Goal: Task Accomplishment & Management: Manage account settings

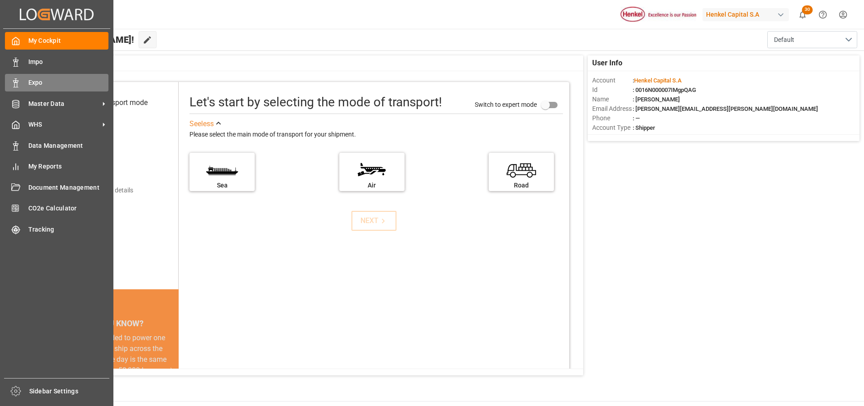
click at [15, 79] on line at bounding box center [16, 79] width 2 height 0
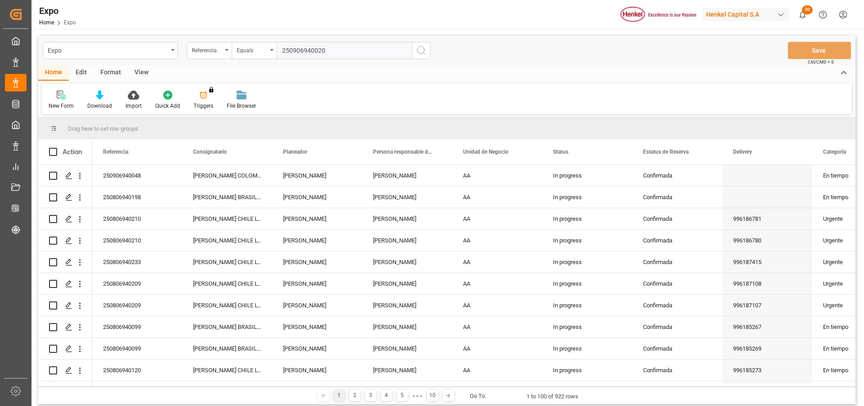
type input "250906940020"
click at [426, 51] on icon "search button" at bounding box center [421, 50] width 11 height 11
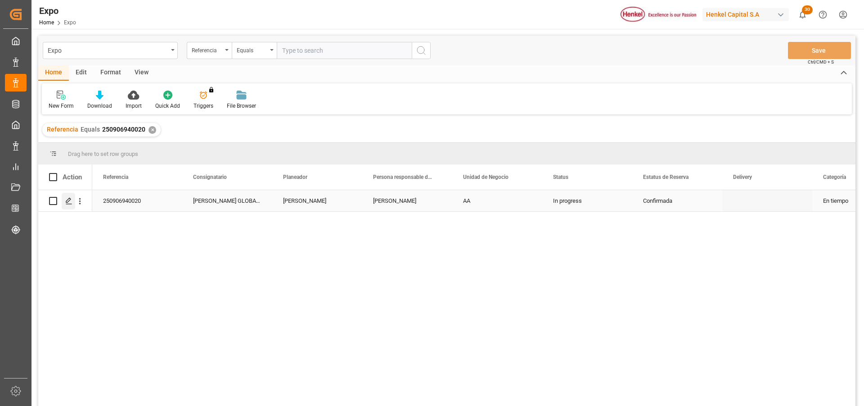
click at [69, 203] on icon "Press SPACE to select this row." at bounding box center [68, 200] width 7 height 7
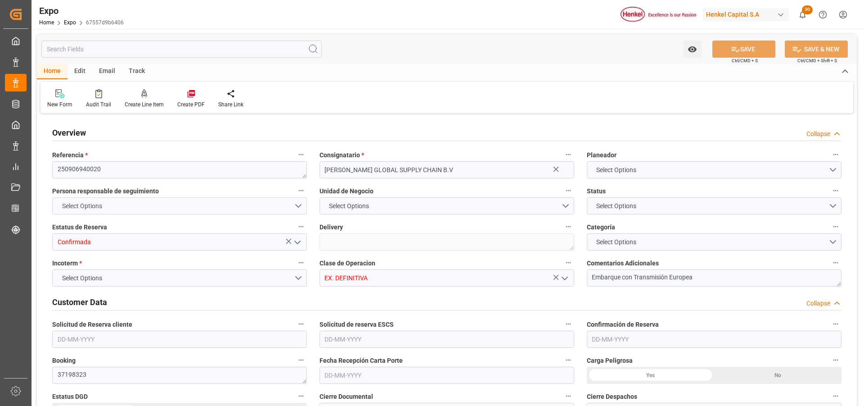
type input "9306172"
type input "MXATM"
type input "PLGDY"
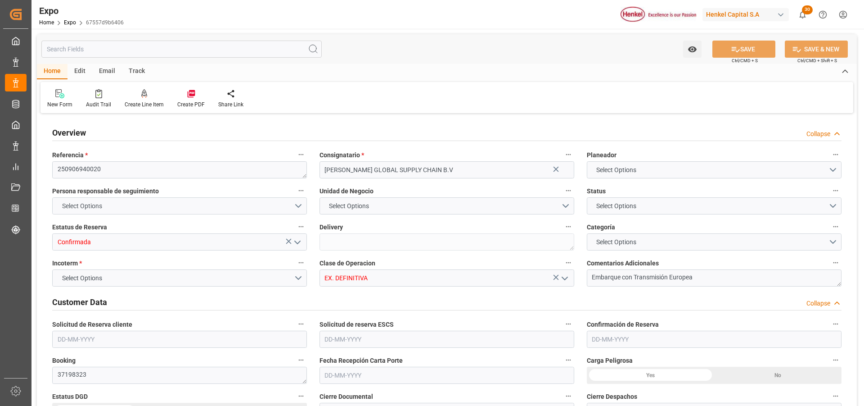
type input "9292149"
type input "[DATE]"
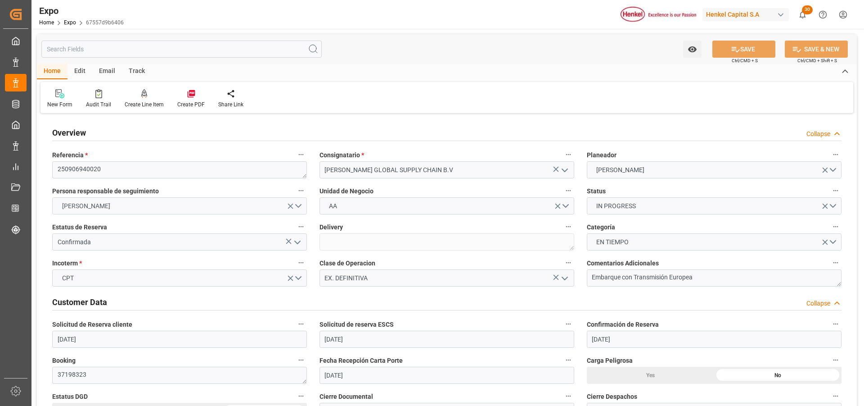
type input "[DATE]"
type input "[DATE] 00:00"
type input "[DATE]"
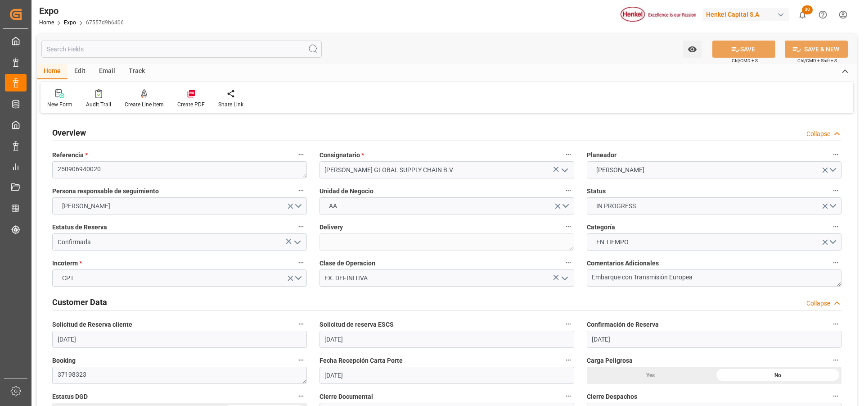
type input "18-08-2025 12:25"
type input "[DATE]"
type input "[DATE] 02:30"
type input "[DATE] 00:00"
type input "[DATE] 23:00"
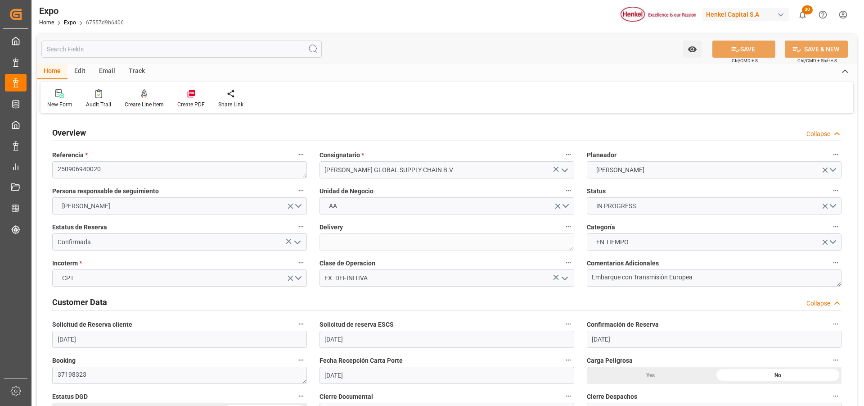
type input "[DATE] 00:00"
type input "19-08-2025 05:30"
type input "[DATE] 11:14"
type input "[DATE] 02:30"
type input "[DATE] 14:00"
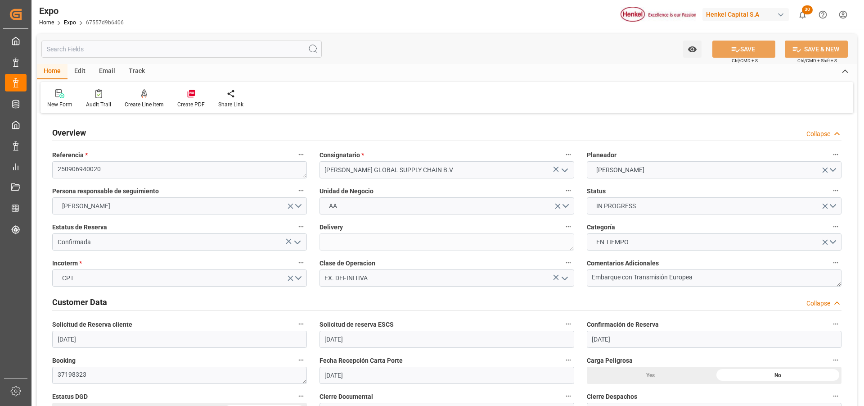
type input "[DATE] 05:59"
type input "[DATE] 07:00"
type input "[DATE] 23:00"
type input "[DATE] 10:56"
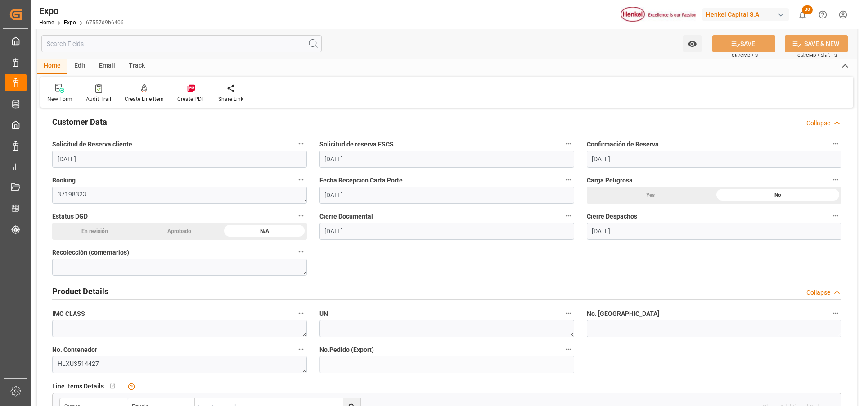
scroll to position [225, 0]
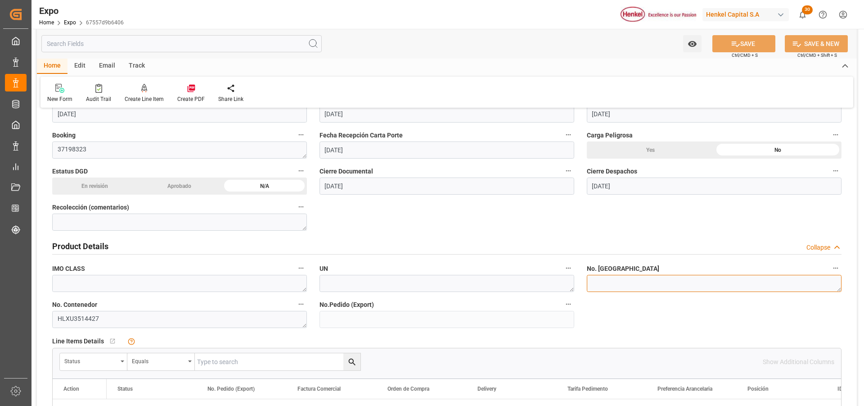
click at [591, 285] on textarea at bounding box center [714, 283] width 255 height 17
paste textarea "0104"
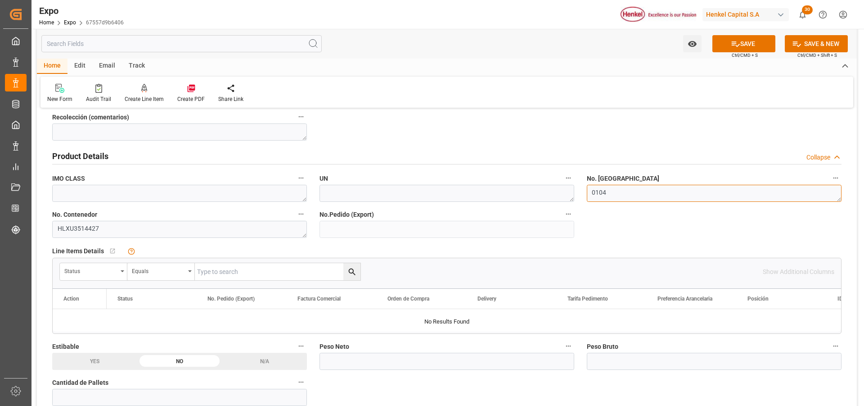
scroll to position [360, 0]
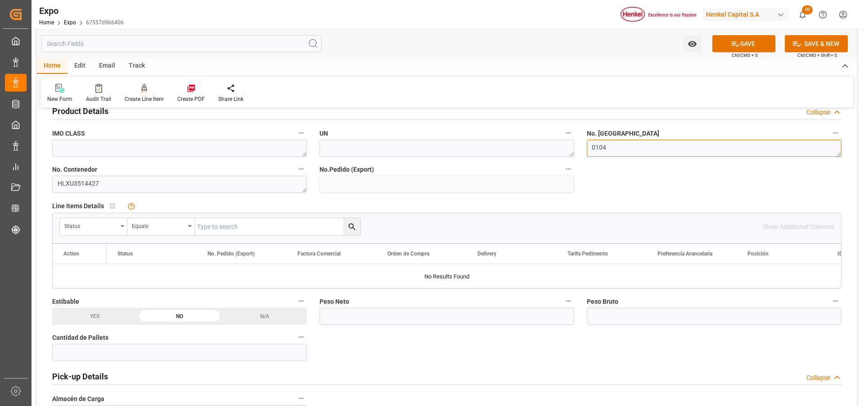
type textarea "0104"
click at [349, 315] on input "text" at bounding box center [447, 315] width 255 height 17
type input "6367.940"
click at [606, 317] on input "text" at bounding box center [714, 315] width 255 height 17
type input "8755.920"
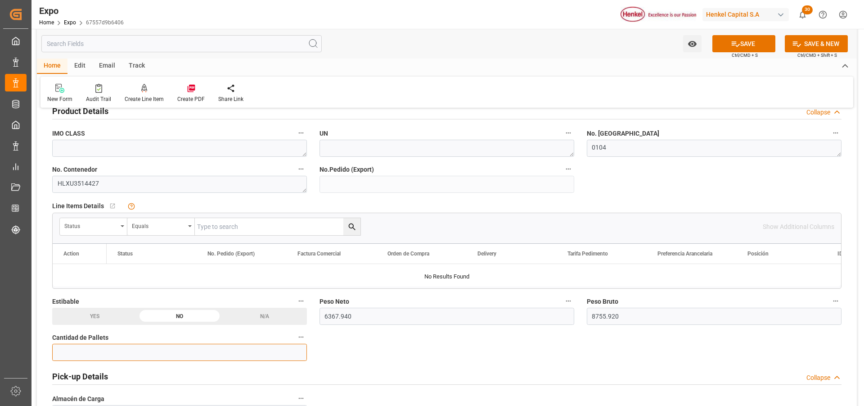
click at [177, 353] on input "text" at bounding box center [179, 351] width 255 height 17
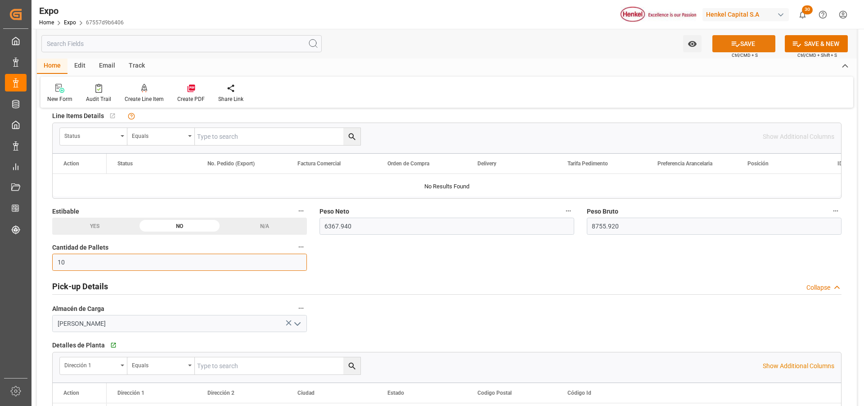
type input "10"
click at [737, 49] on button "SAVE" at bounding box center [744, 43] width 63 height 17
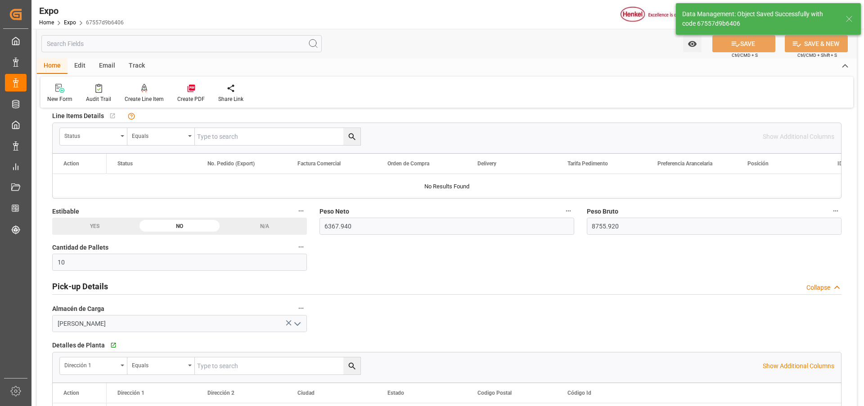
type textarea "[PERSON_NAME]"
type input "19-08-2025 19:35"
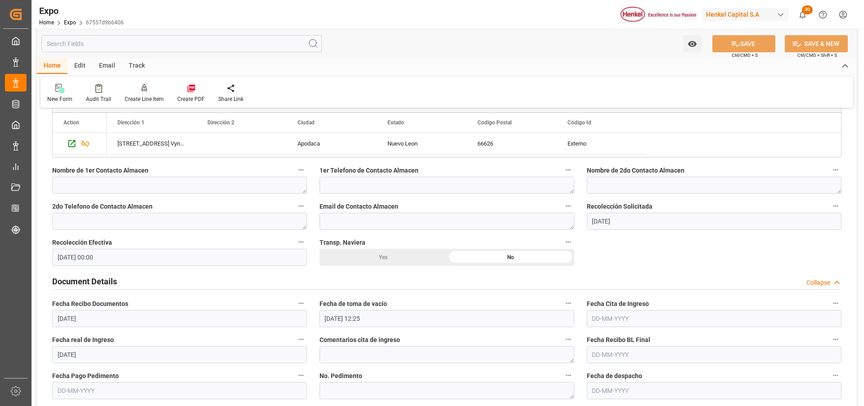
scroll to position [765, 0]
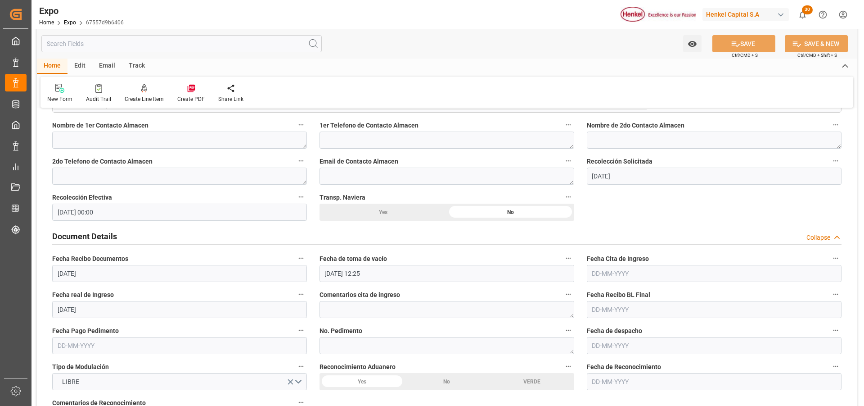
click at [596, 276] on input "text" at bounding box center [714, 273] width 255 height 17
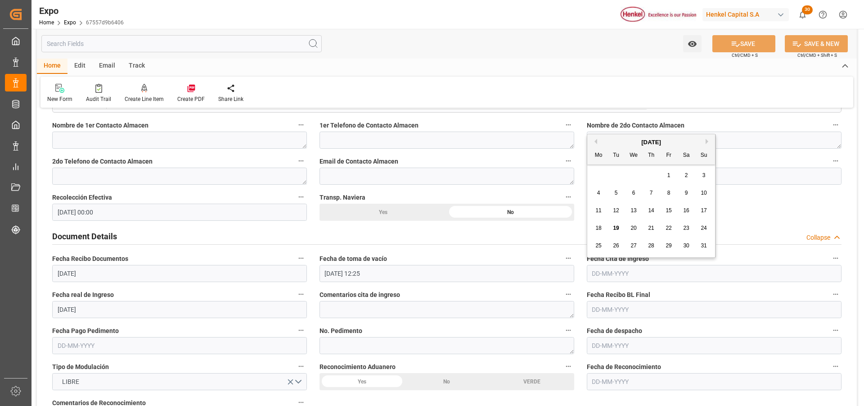
click at [597, 226] on span "18" at bounding box center [599, 228] width 6 height 6
type input "[DATE]"
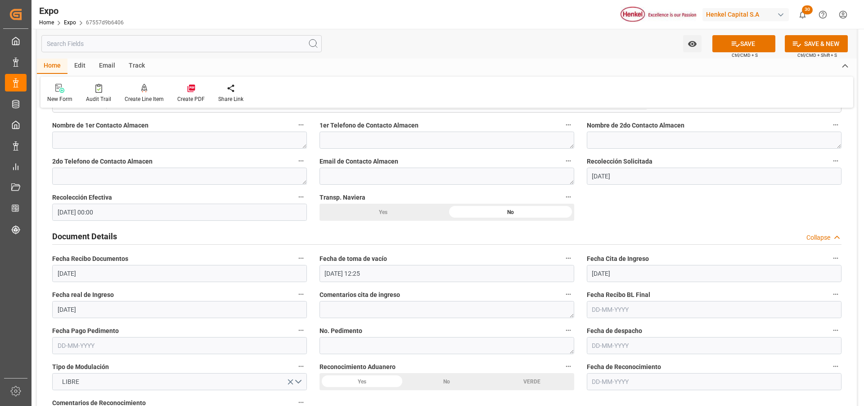
click at [331, 273] on input "18-08-2025 12:25" at bounding box center [447, 273] width 255 height 17
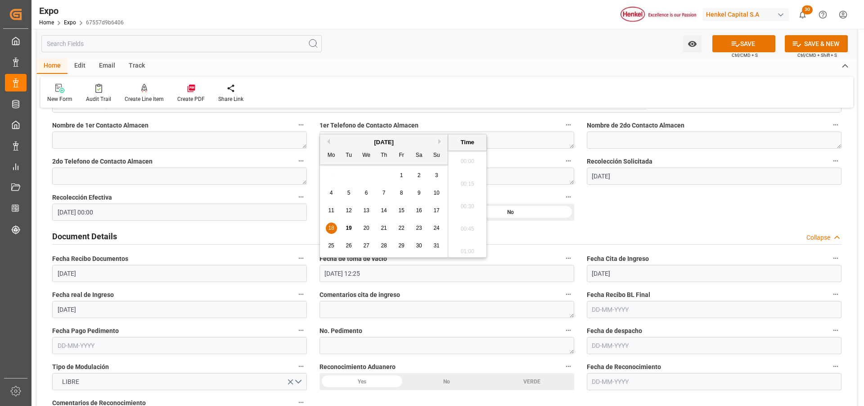
scroll to position [1061, 0]
click at [366, 211] on span "13" at bounding box center [366, 210] width 6 height 6
type input "[DATE] 12:25"
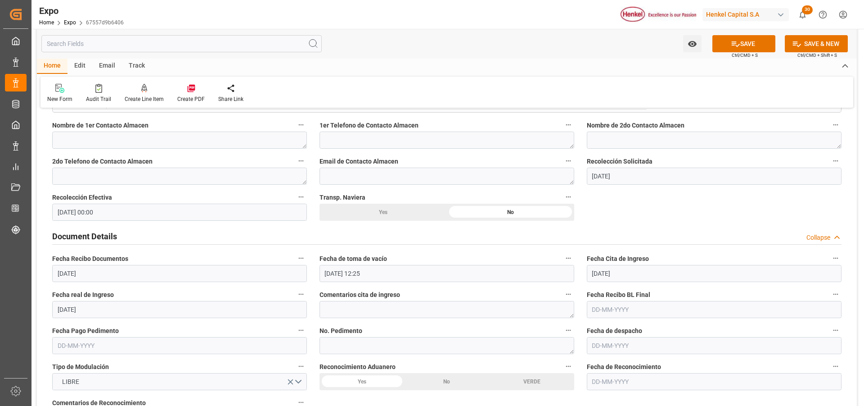
scroll to position [810, 0]
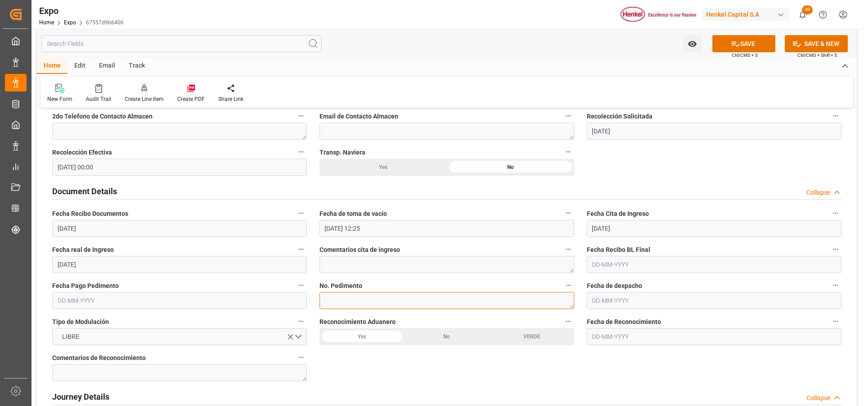
click at [337, 298] on textarea at bounding box center [447, 300] width 255 height 17
paste textarea "25 81 3108 5001818"
type textarea "25 81 3108 5001818"
click at [76, 301] on input "text" at bounding box center [179, 300] width 255 height 17
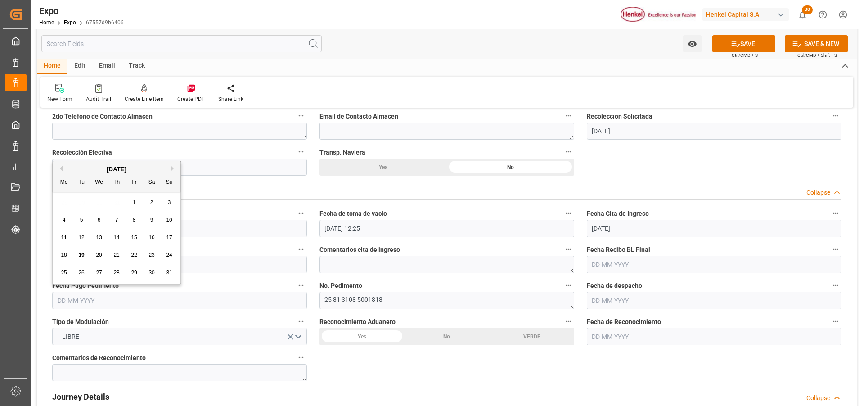
click at [64, 255] on span "18" at bounding box center [64, 255] width 6 height 6
type input "[DATE]"
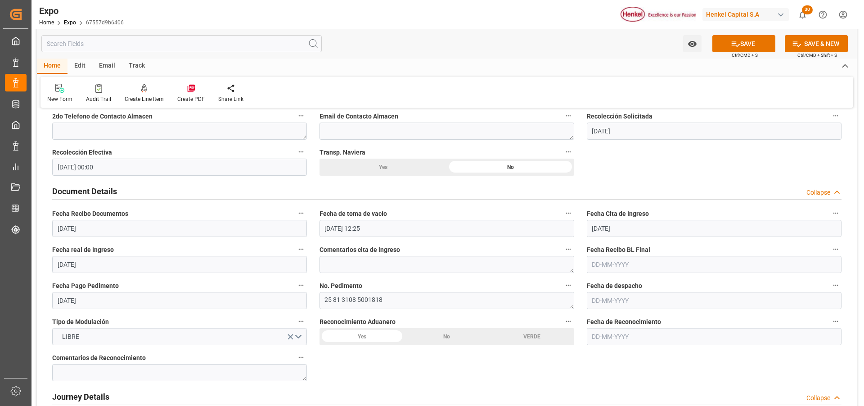
click at [596, 297] on input "text" at bounding box center [714, 300] width 255 height 17
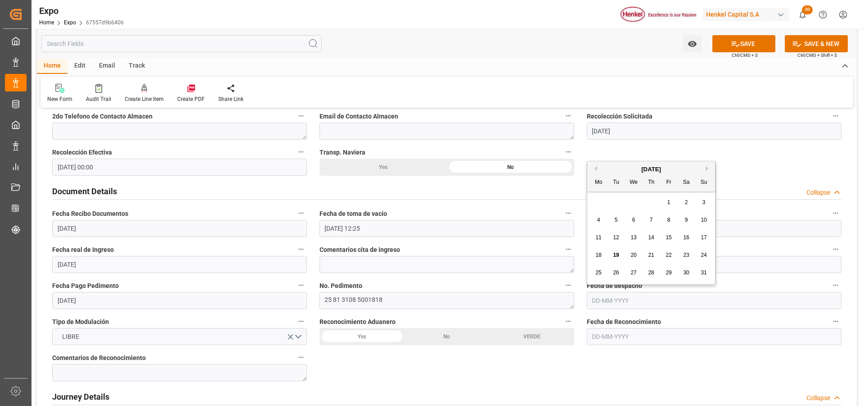
click at [617, 253] on span "19" at bounding box center [616, 255] width 6 height 6
type input "[DATE]"
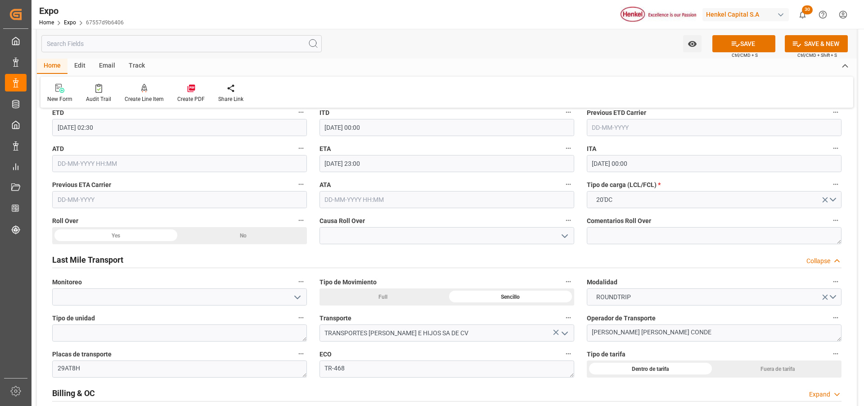
scroll to position [1395, 0]
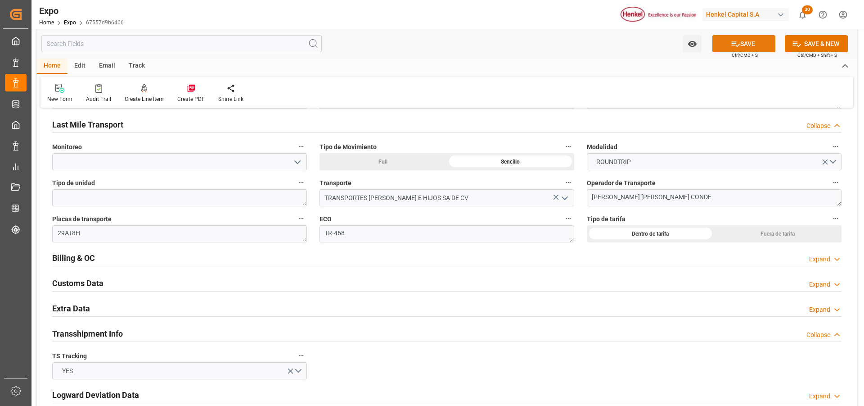
click at [744, 43] on button "SAVE" at bounding box center [744, 43] width 63 height 17
click at [815, 311] on div "Expand" at bounding box center [819, 309] width 21 height 9
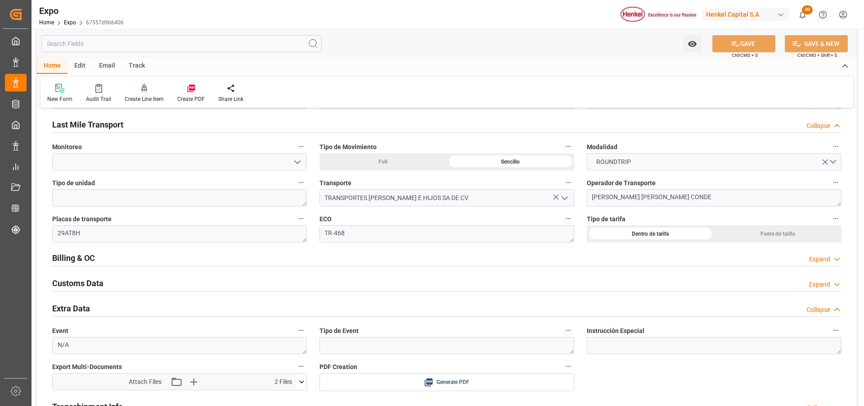
scroll to position [1530, 0]
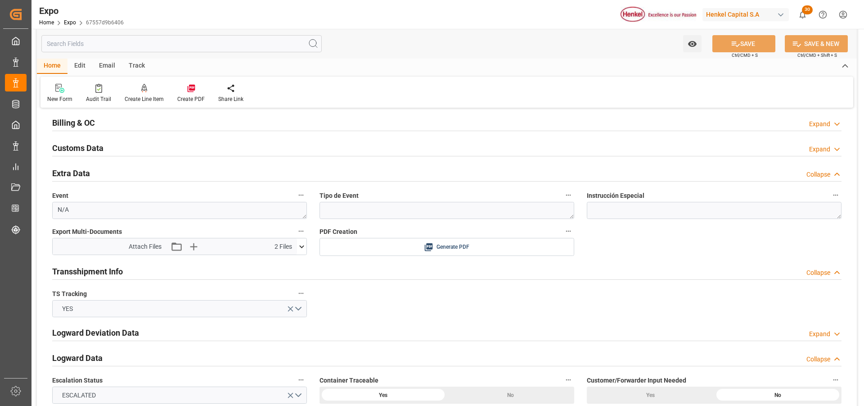
click at [301, 248] on icon at bounding box center [301, 246] width 9 height 9
click at [195, 247] on icon "button" at bounding box center [193, 246] width 9 height 9
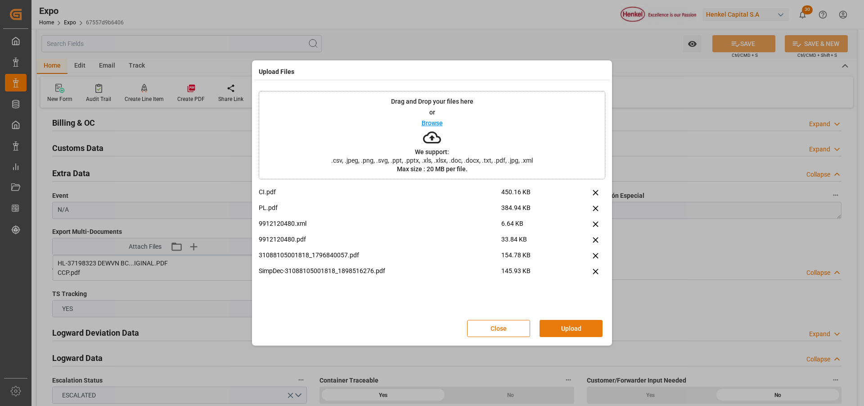
click at [560, 328] on button "Upload" at bounding box center [571, 328] width 63 height 17
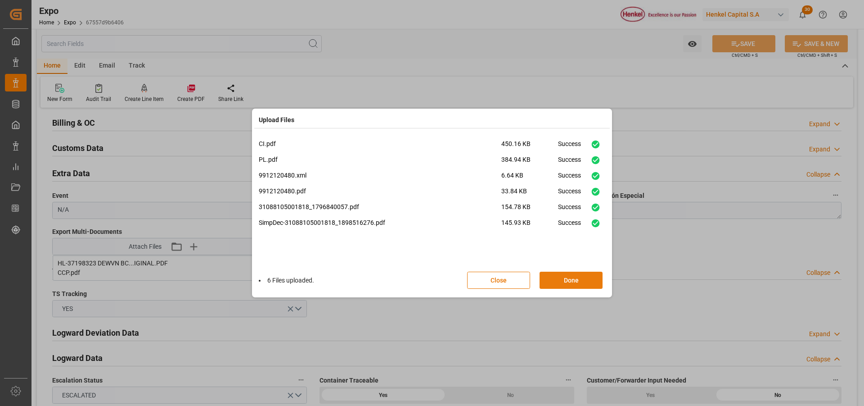
click at [572, 280] on button "Done" at bounding box center [571, 279] width 63 height 17
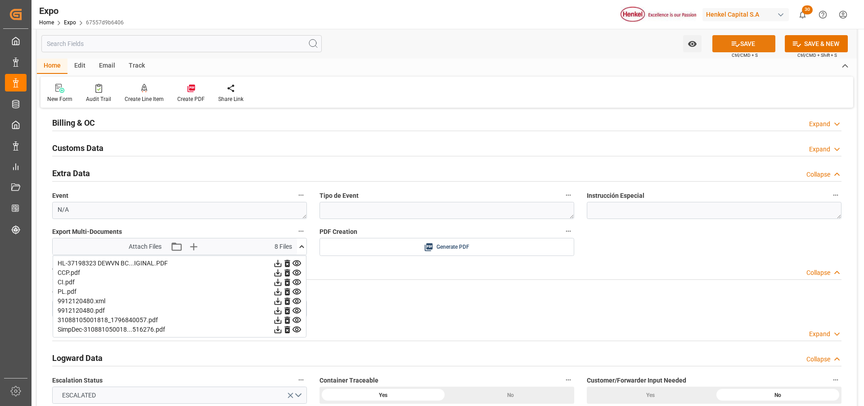
click at [734, 47] on icon at bounding box center [735, 43] width 9 height 9
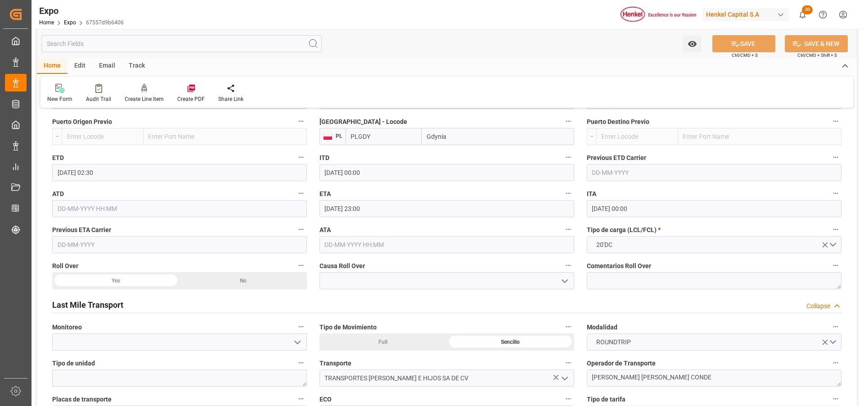
scroll to position [1125, 0]
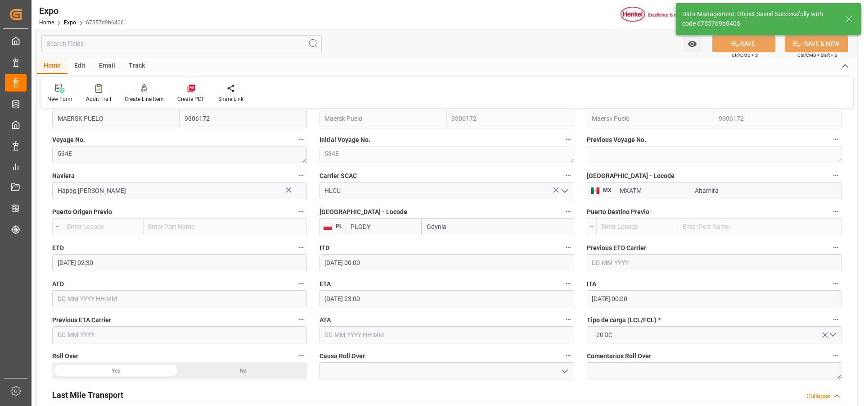
type input "[DATE] 19:40"
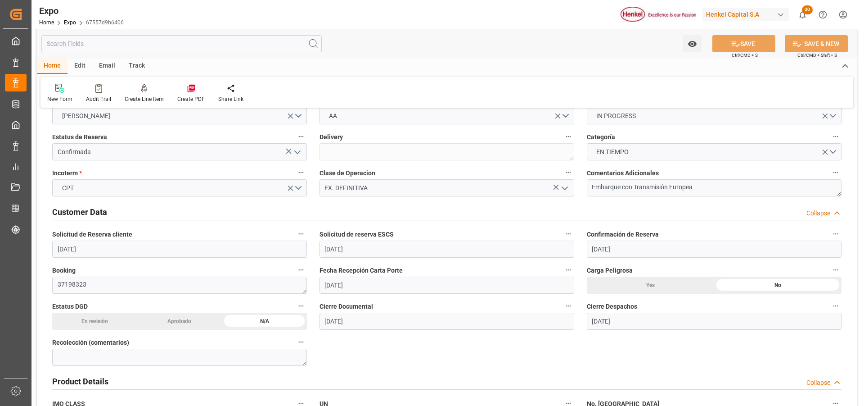
scroll to position [0, 0]
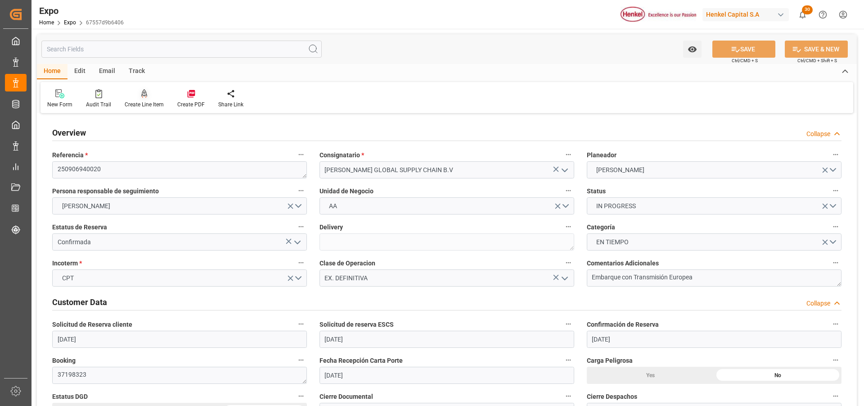
click at [148, 96] on div at bounding box center [144, 93] width 39 height 9
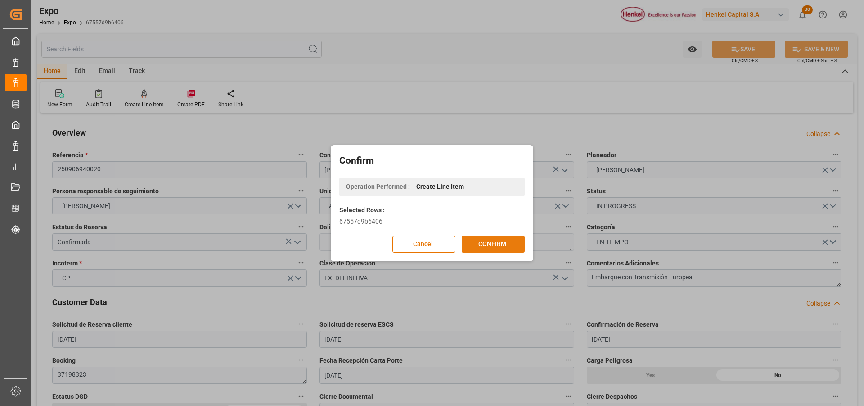
click at [479, 243] on button "CONFIRM" at bounding box center [493, 243] width 63 height 17
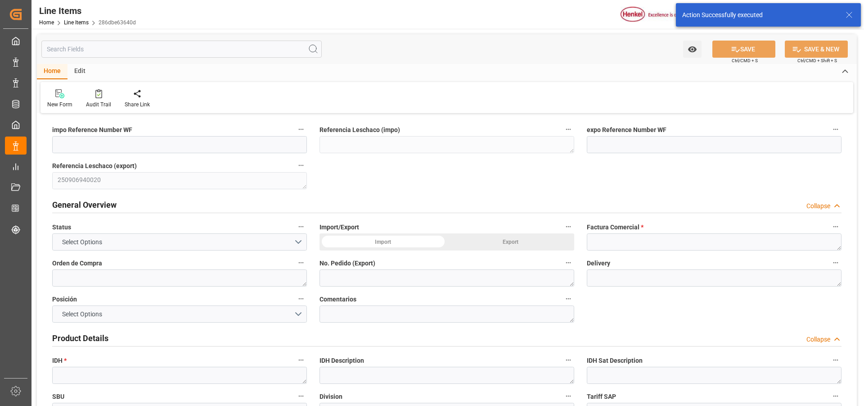
type input "[DATE] 19:41"
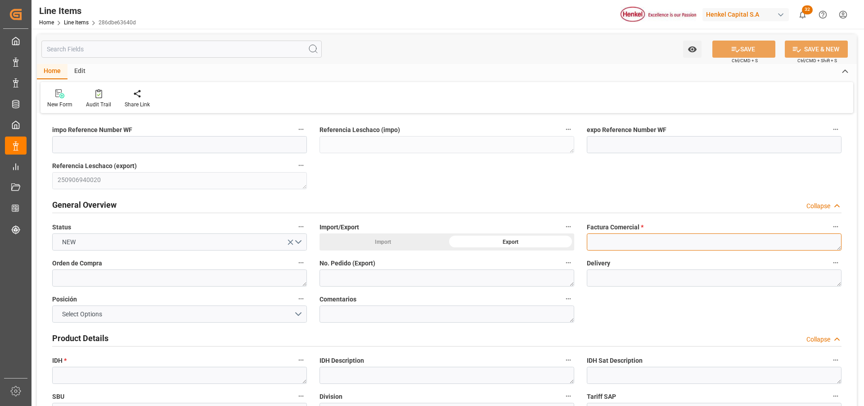
click at [595, 244] on textarea at bounding box center [714, 241] width 255 height 17
paste textarea "9912120480"
type textarea "9912120480"
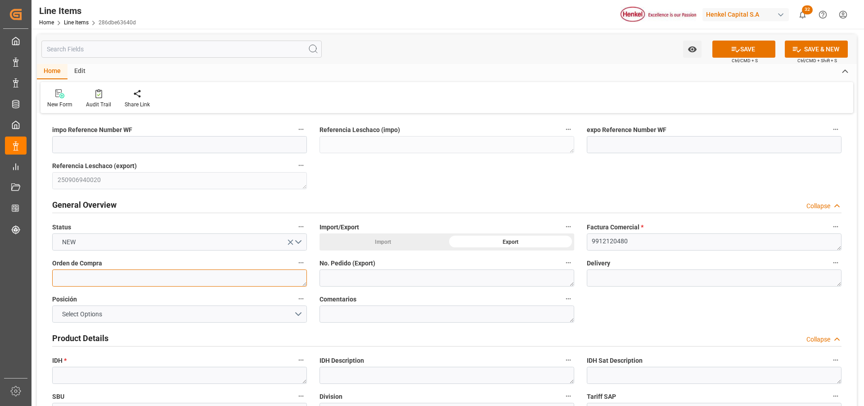
click at [166, 278] on textarea at bounding box center [179, 277] width 255 height 17
paste textarea "4578331591"
type textarea "4578331591"
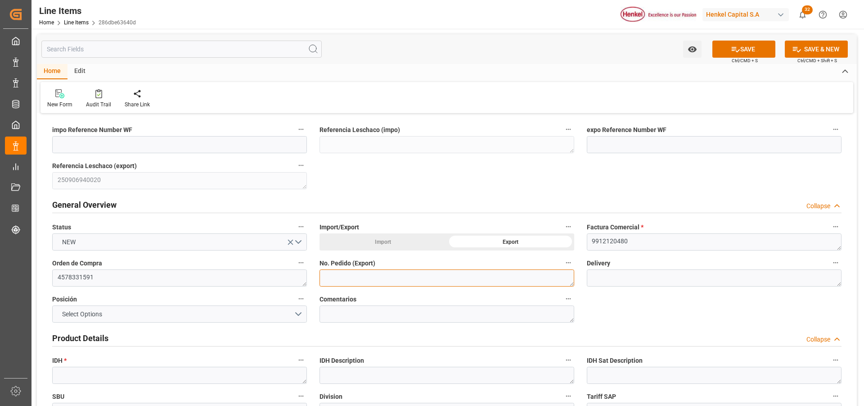
click at [366, 280] on textarea at bounding box center [447, 277] width 255 height 17
paste textarea "4578331591"
type textarea "4578331591"
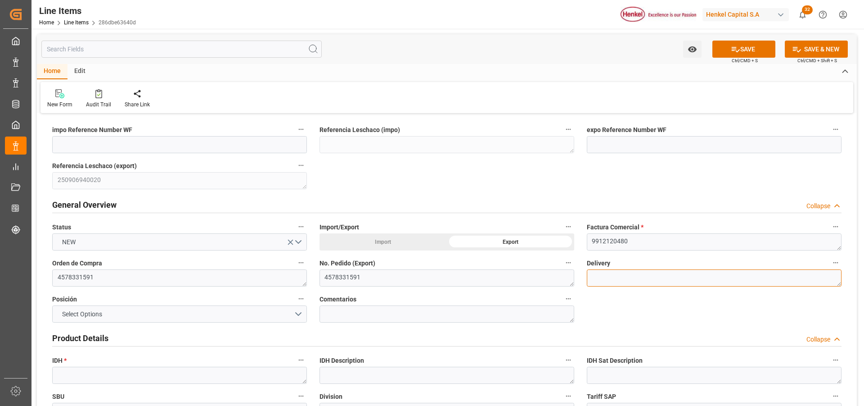
click at [607, 279] on textarea at bounding box center [714, 277] width 255 height 17
paste textarea "996187221"
type textarea "996187221"
click at [302, 316] on button "Select Options" at bounding box center [179, 313] width 255 height 17
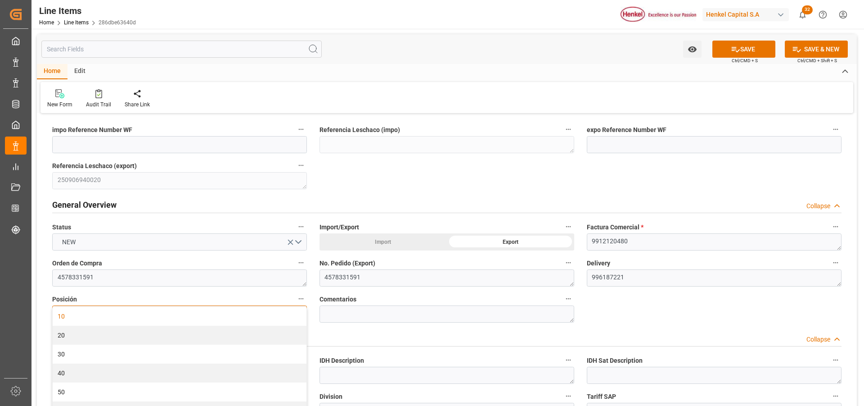
click at [242, 316] on div "10" at bounding box center [180, 316] width 254 height 19
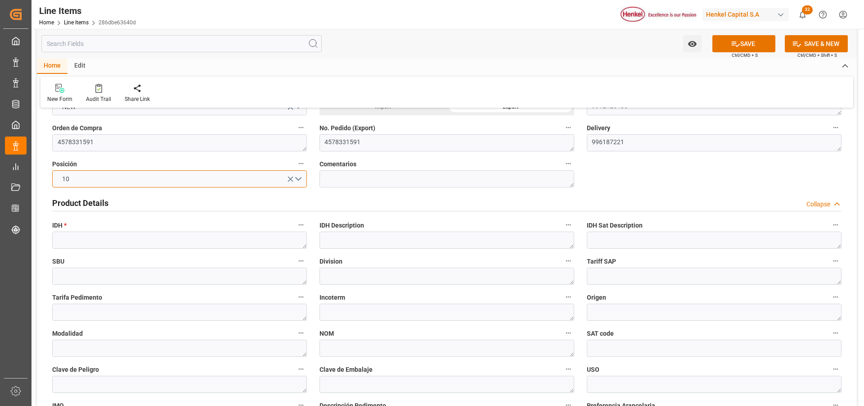
scroll to position [225, 0]
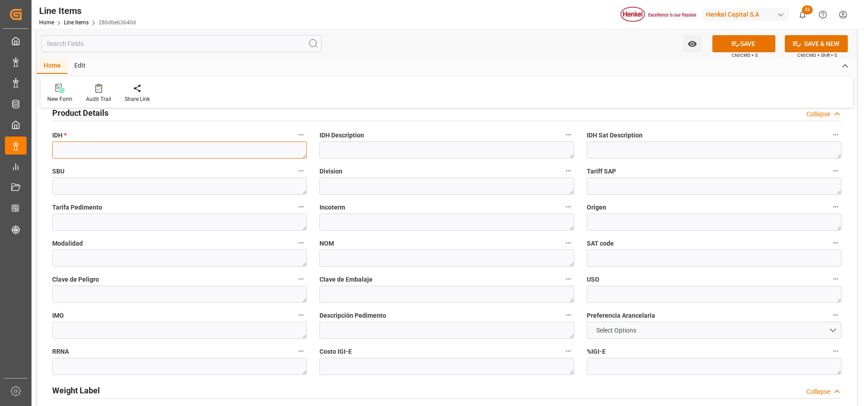
click at [92, 153] on textarea at bounding box center [179, 149] width 255 height 17
paste textarea "1323545"
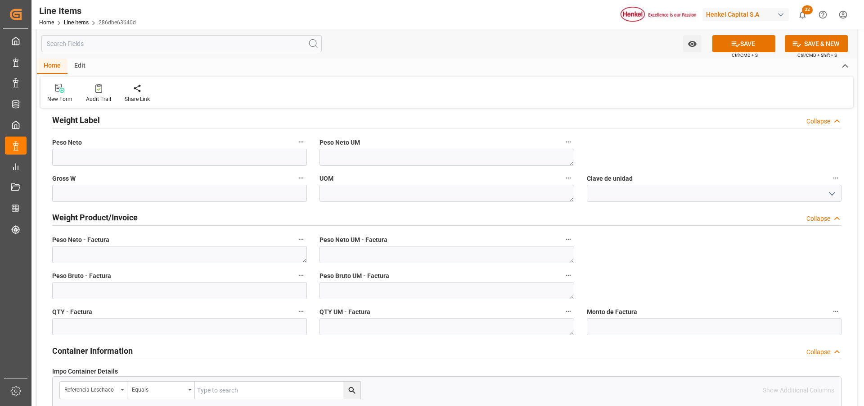
scroll to position [540, 0]
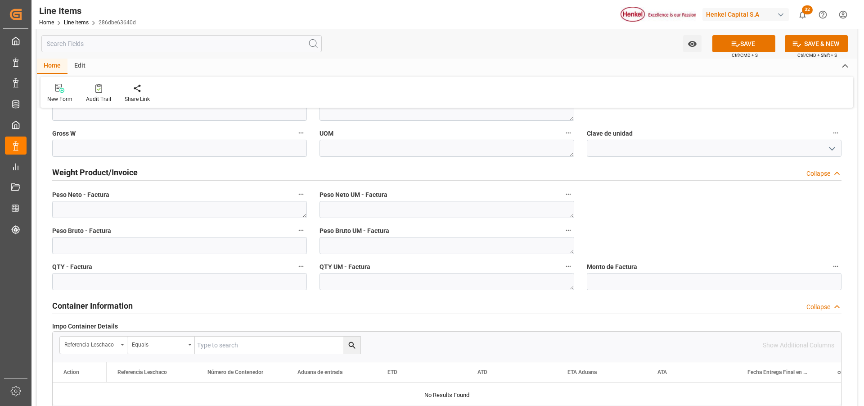
type textarea "1323545"
click at [471, 213] on textarea at bounding box center [447, 209] width 255 height 17
type textarea "KG"
click at [458, 248] on textarea at bounding box center [447, 245] width 255 height 17
type textarea "KG"
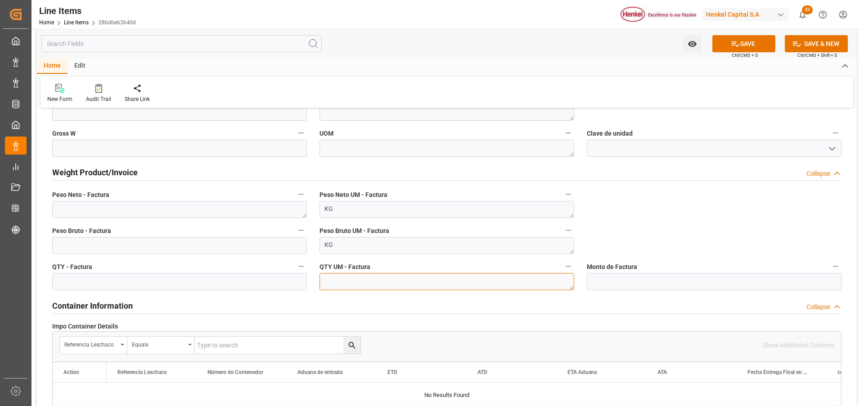
click at [453, 278] on textarea at bounding box center [447, 281] width 255 height 17
type textarea "KG"
click at [597, 284] on input "text" at bounding box center [714, 281] width 255 height 17
type input "29947.40"
click at [743, 51] on button "SAVE" at bounding box center [744, 43] width 63 height 17
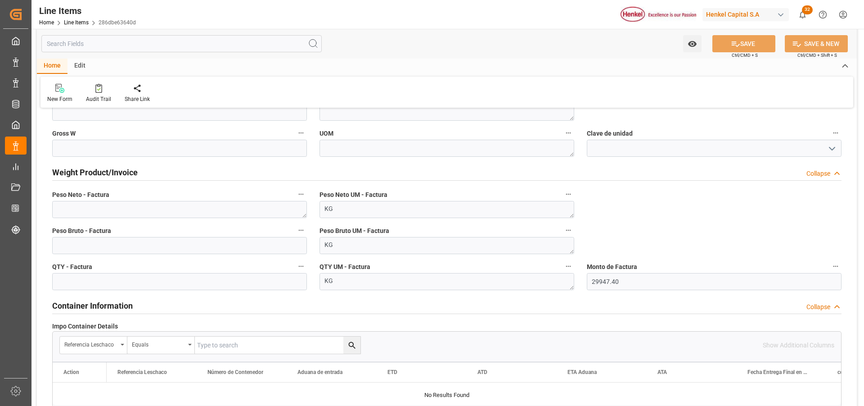
type textarea "Technomelt 246A"
type textarea "AI"
type input "31201600"
type textarea "4G"
click at [157, 212] on textarea at bounding box center [179, 209] width 255 height 17
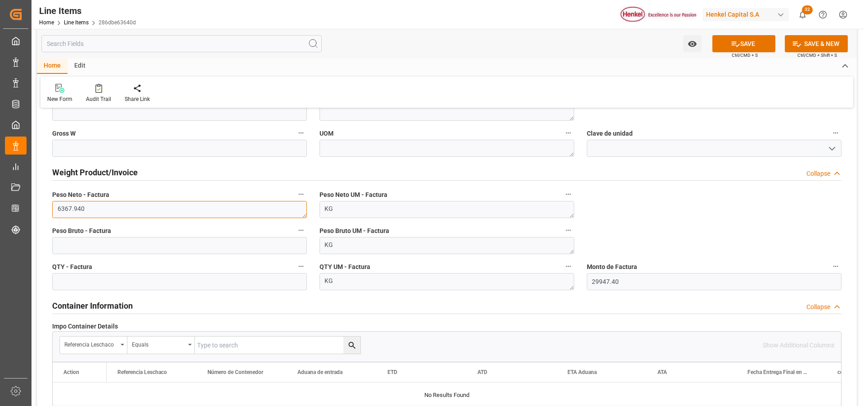
type textarea "6367.940"
click at [151, 247] on input "text" at bounding box center [179, 245] width 255 height 17
type input "6928.116"
click at [176, 284] on input "text" at bounding box center [179, 281] width 255 height 17
type input "6367.940"
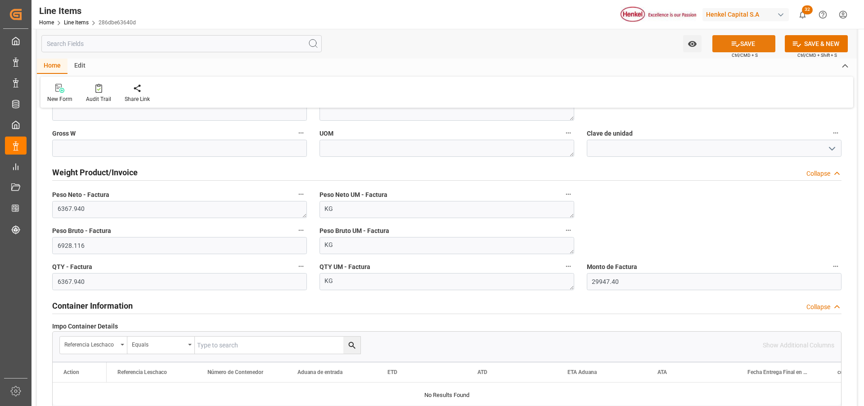
click at [723, 45] on button "SAVE" at bounding box center [744, 43] width 63 height 17
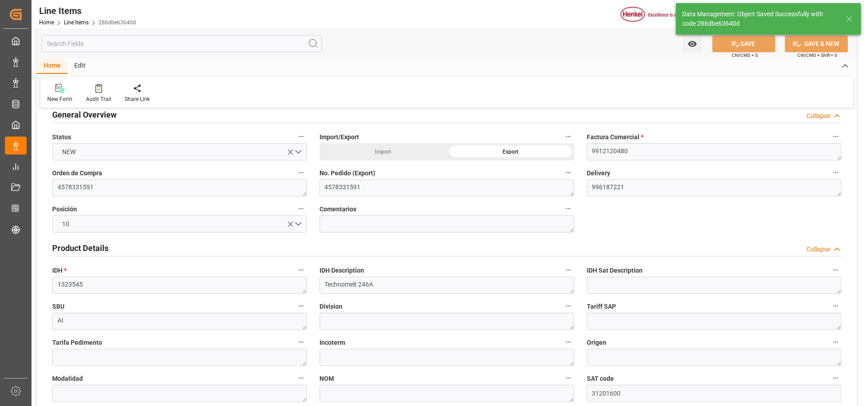
scroll to position [0, 0]
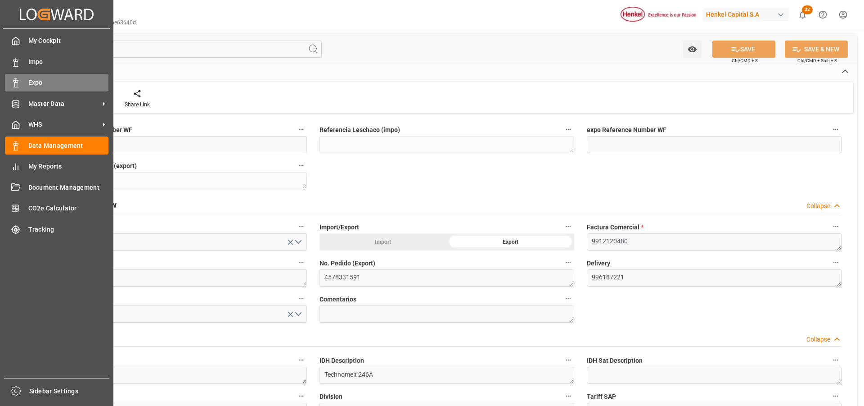
click at [23, 80] on div "Expo Expo" at bounding box center [57, 83] width 104 height 18
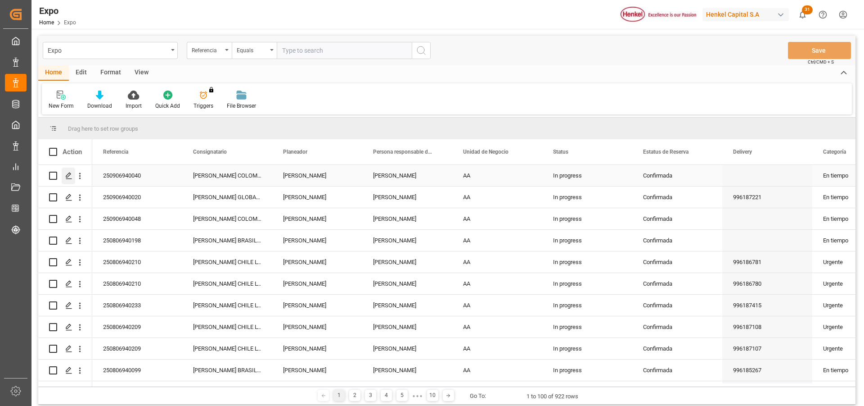
click at [66, 178] on icon "Press SPACE to select this row." at bounding box center [68, 175] width 7 height 7
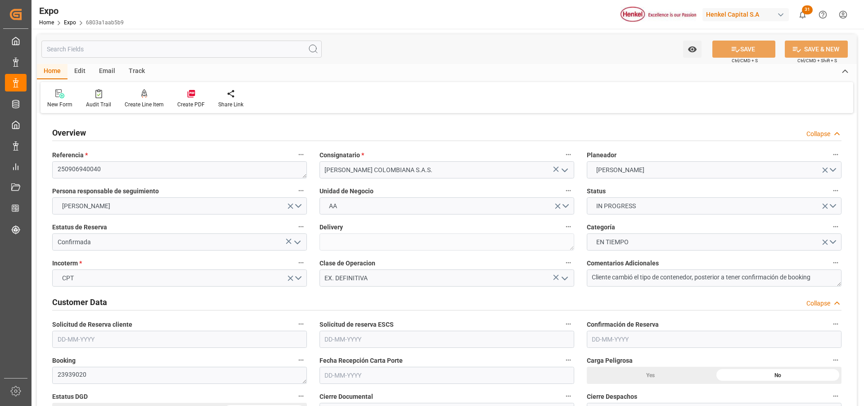
type input "9937311"
type input "9946855"
type input "MXZLO"
type input "COBUN"
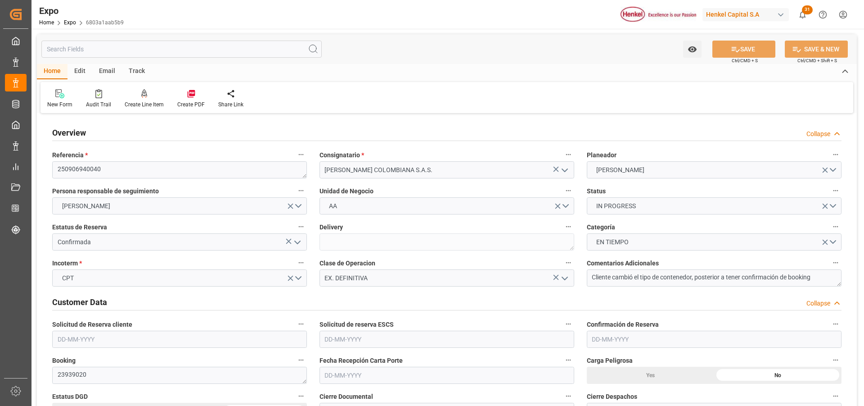
type input "9937311"
type input "[DATE]"
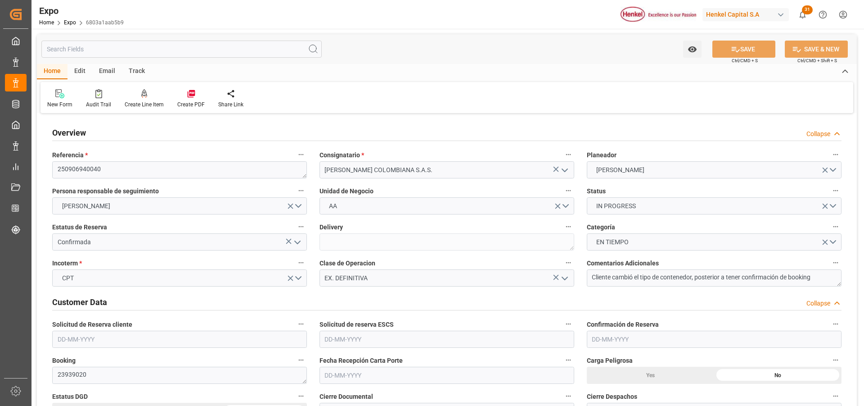
type input "[DATE]"
type input "[DATE] 00:00"
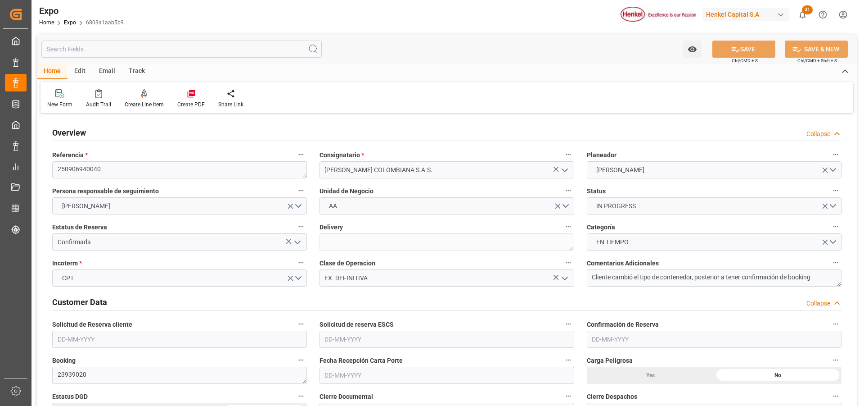
type input "[DATE] 04:00"
type input "[DATE] 00:00"
type input "[DATE] 15:00"
type input "[DATE] 00:00"
type input "[DATE] 19:41"
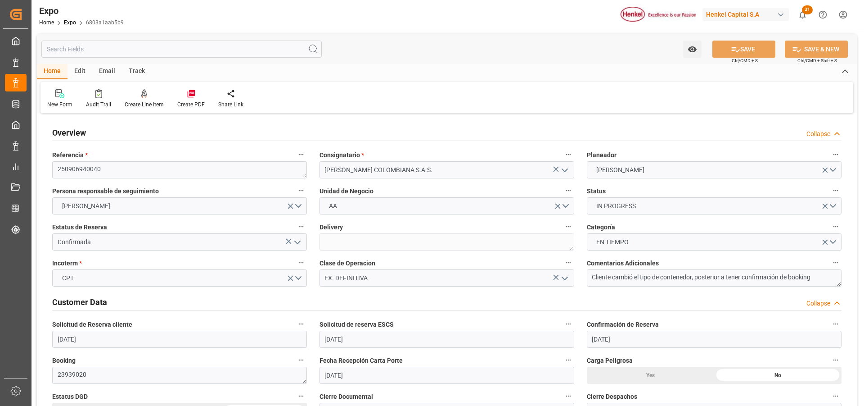
type input "[DATE] 12:40"
type input "[DATE] 04:00"
type input "[DATE] 15:00"
type input "[DATE] 01:13"
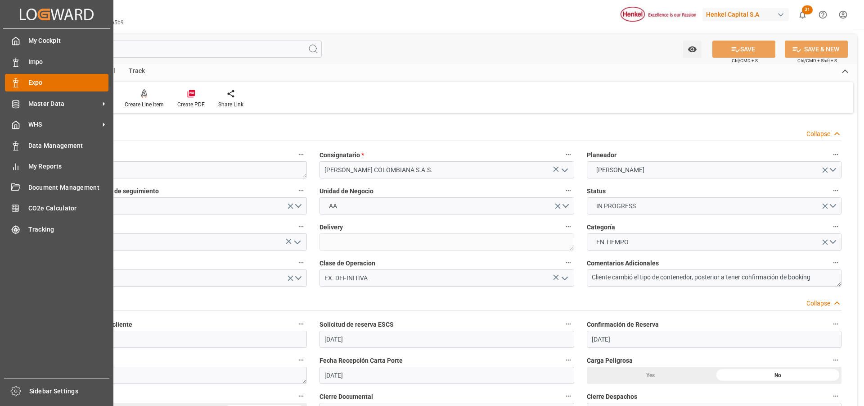
click at [17, 81] on icon at bounding box center [15, 82] width 9 height 9
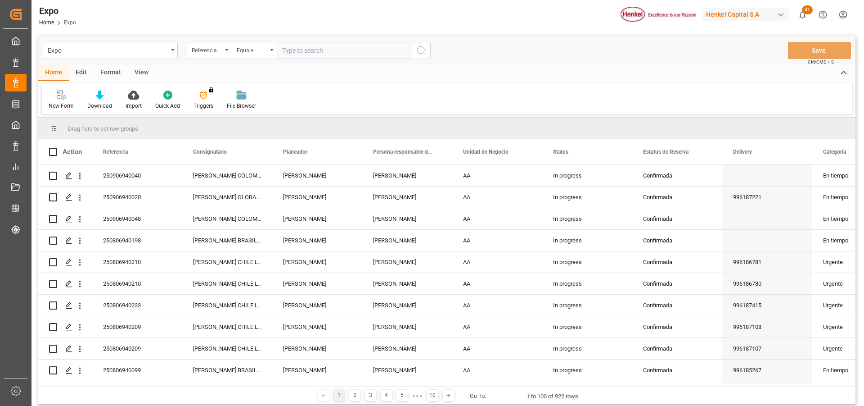
click at [284, 53] on input "text" at bounding box center [344, 50] width 135 height 17
paste input "250906940020"
type input "250906940020"
click at [417, 56] on button "search button" at bounding box center [421, 50] width 19 height 17
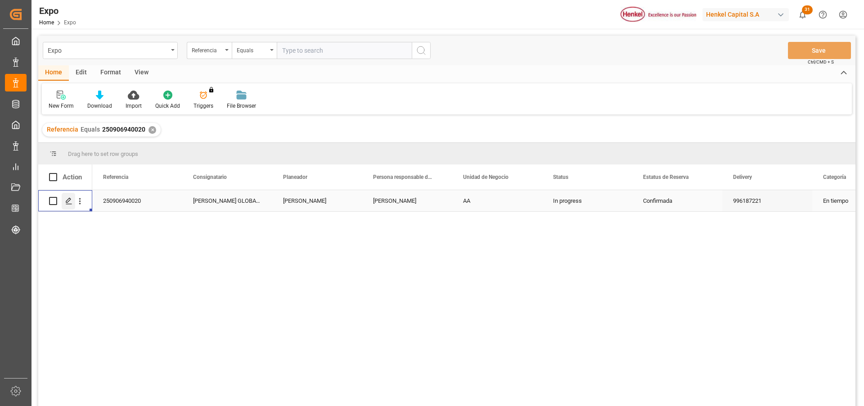
click at [71, 201] on icon "Press SPACE to select this row." at bounding box center [68, 200] width 7 height 7
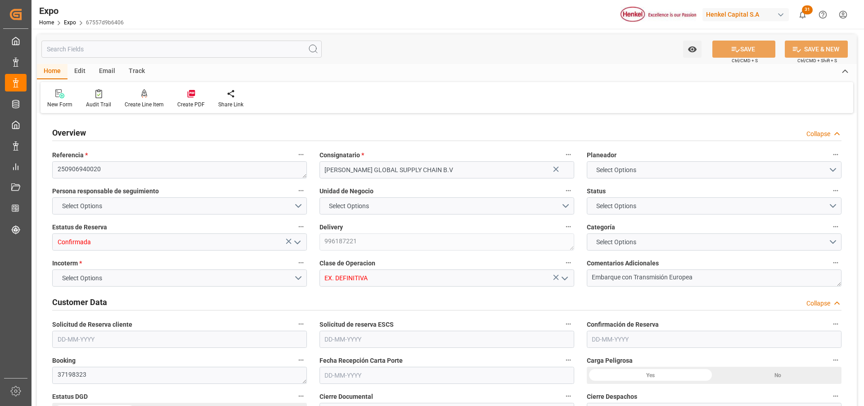
type input "6367.94"
type input "8755.92"
type input "10"
type input "9306172"
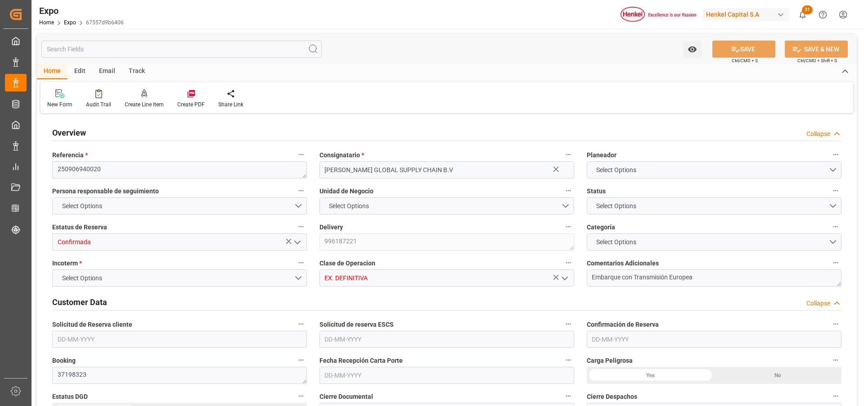
type input "9306172"
type input "MXATM"
type input "PLGDY"
type input "9292149"
type input "[DATE]"
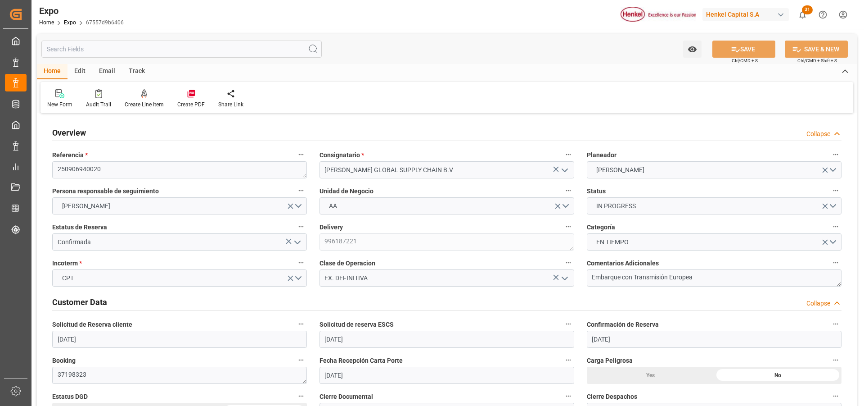
type input "[DATE]"
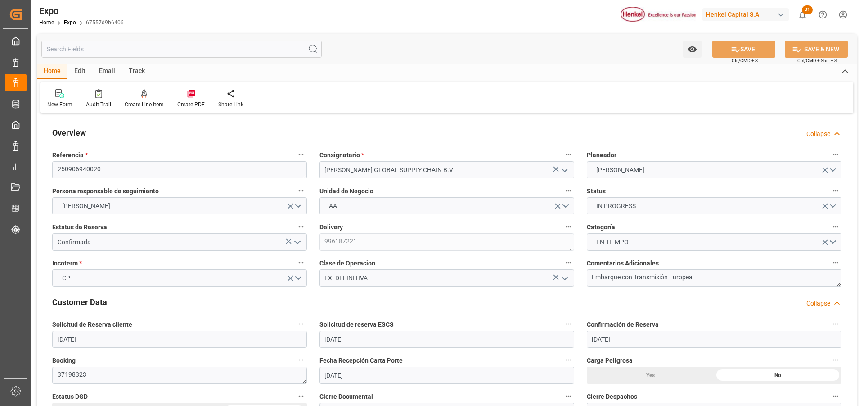
type input "[DATE]"
type input "[DATE] 00:00"
type input "[DATE]"
type input "[DATE] 12:25"
type input "[DATE]"
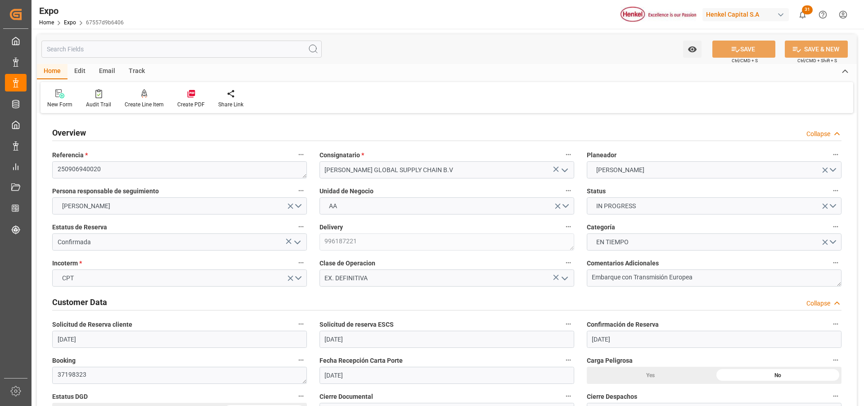
type input "[DATE]"
type input "[DATE] 02:30"
type input "[DATE] 00:00"
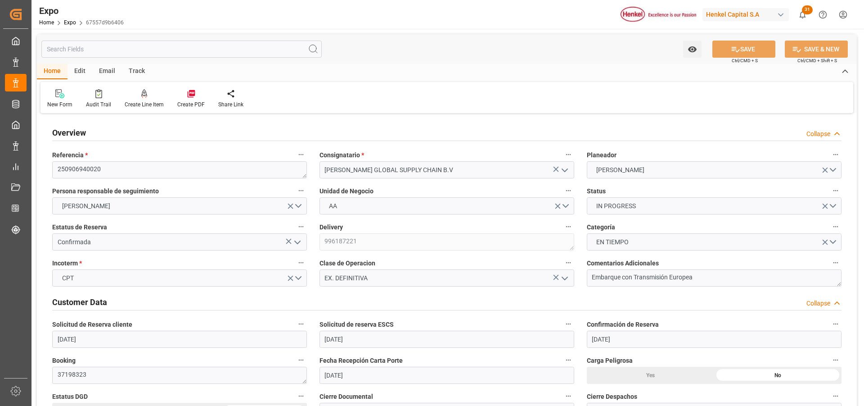
type input "[DATE] 23:00"
type input "[DATE] 00:00"
type input "[DATE] 19:40"
type input "[DATE] 11:14"
type input "[DATE] 02:30"
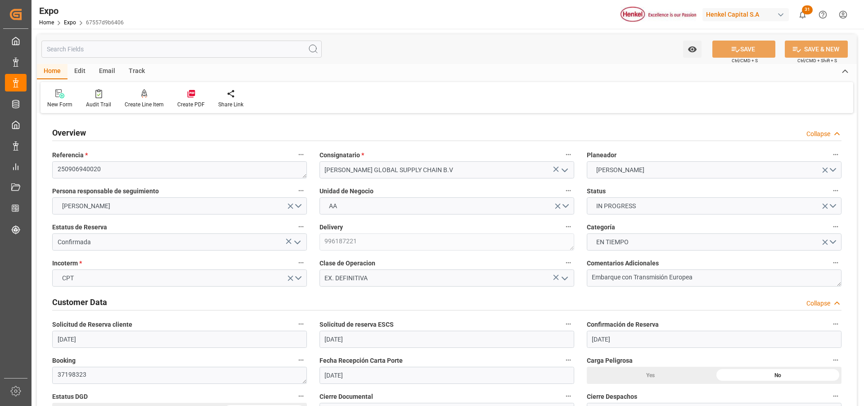
type input "[DATE] 14:00"
type input "[DATE] 05:59"
type input "[DATE] 07:00"
type input "[DATE] 23:00"
type input "[DATE] 10:56"
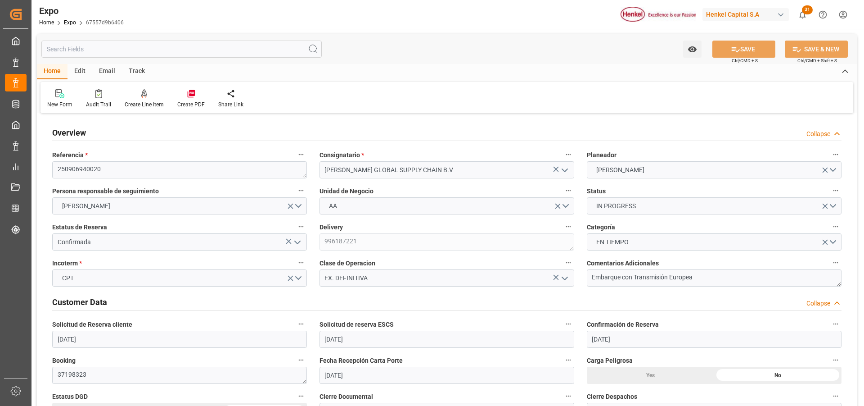
type input "[DATE] 10:56"
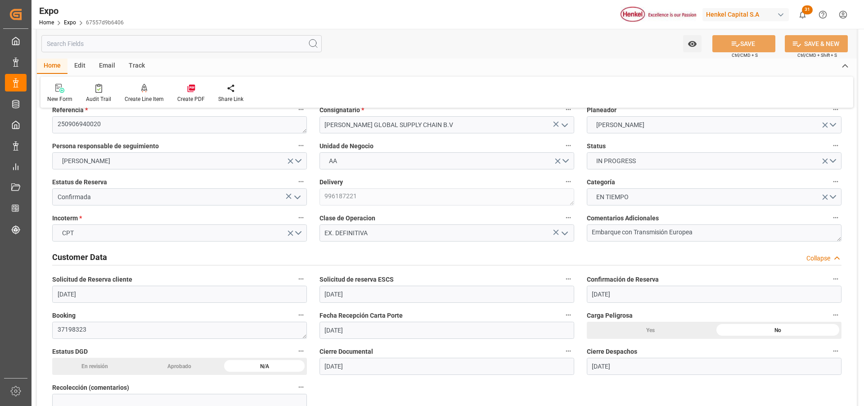
scroll to position [135, 0]
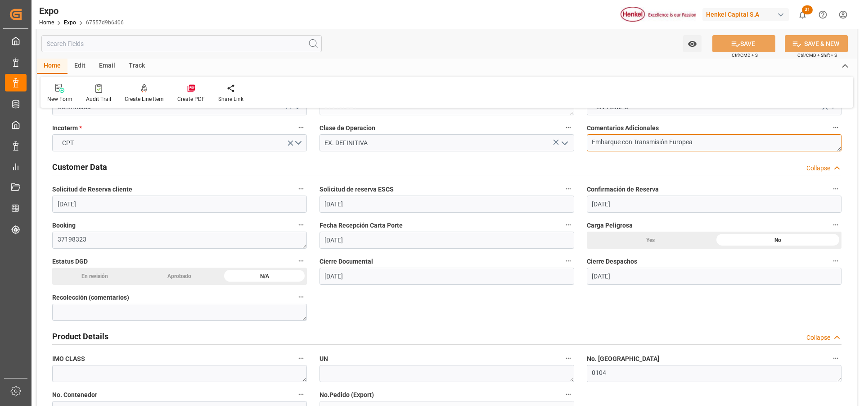
click at [714, 143] on textarea "Embarque con Transmisión Europea" at bounding box center [714, 142] width 255 height 17
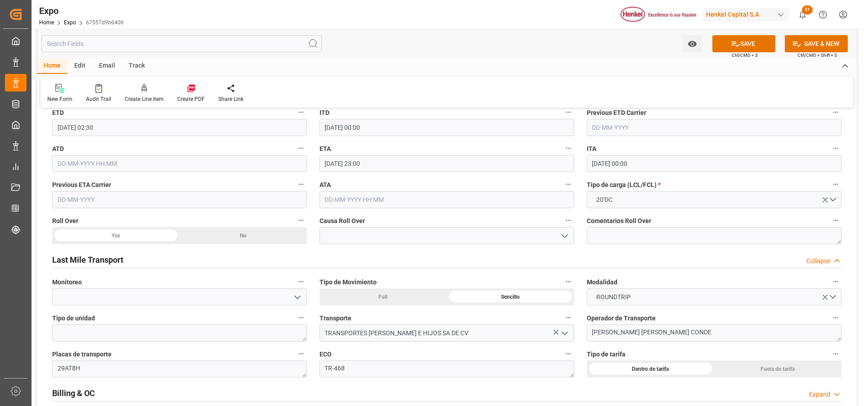
scroll to position [1305, 0]
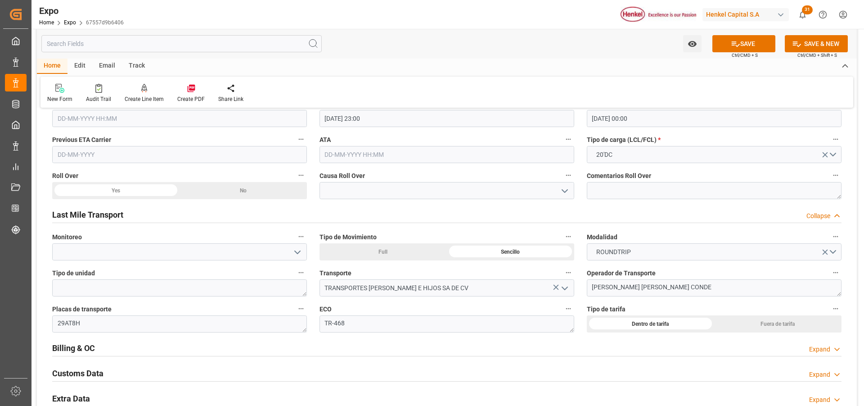
type textarea "Embarque con Transmisión Europea 150 USD"
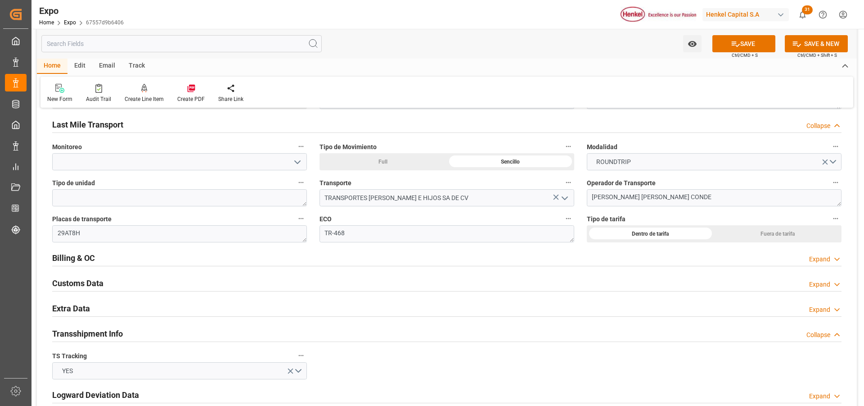
scroll to position [1440, 0]
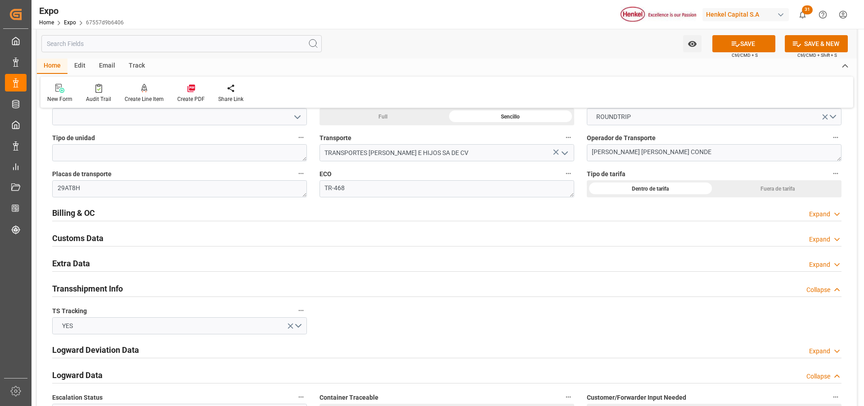
click at [822, 262] on div "Expand" at bounding box center [819, 264] width 21 height 9
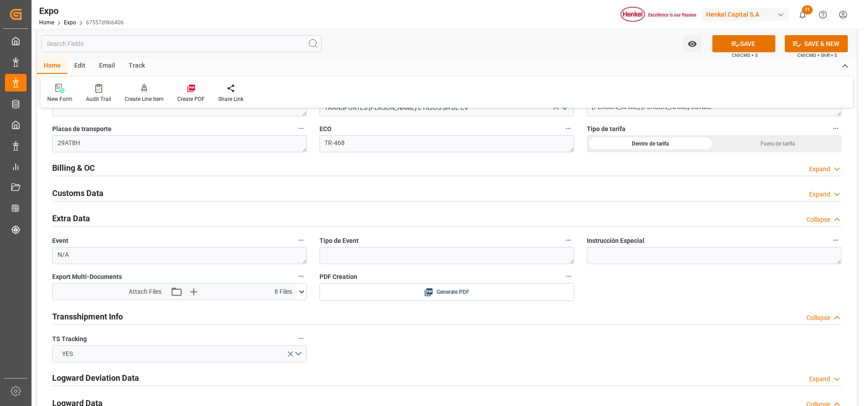
scroll to position [1530, 0]
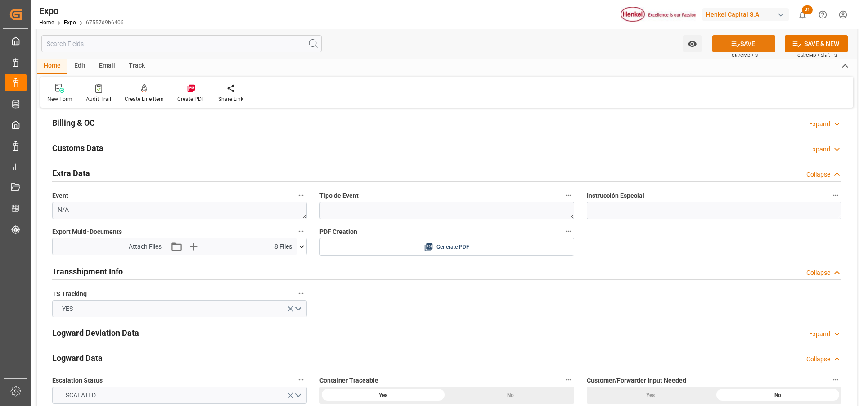
click at [741, 42] on button "SAVE" at bounding box center [744, 43] width 63 height 17
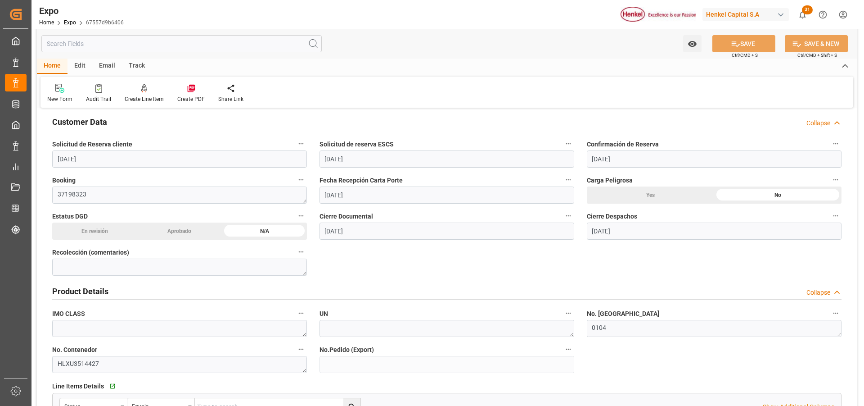
scroll to position [0, 0]
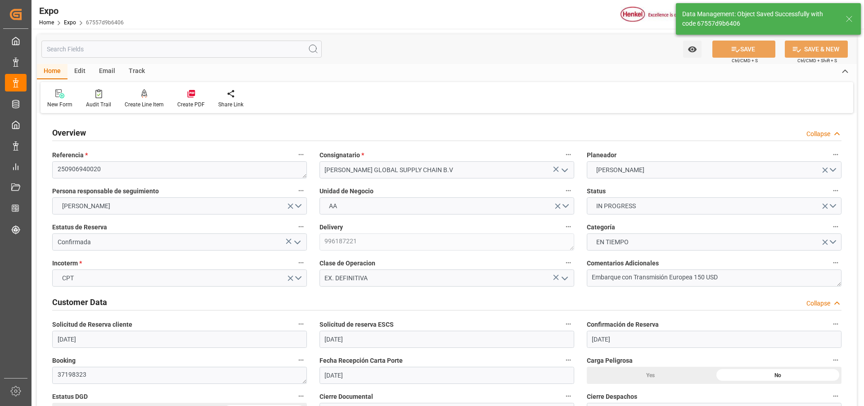
type input "[DATE] 19:44"
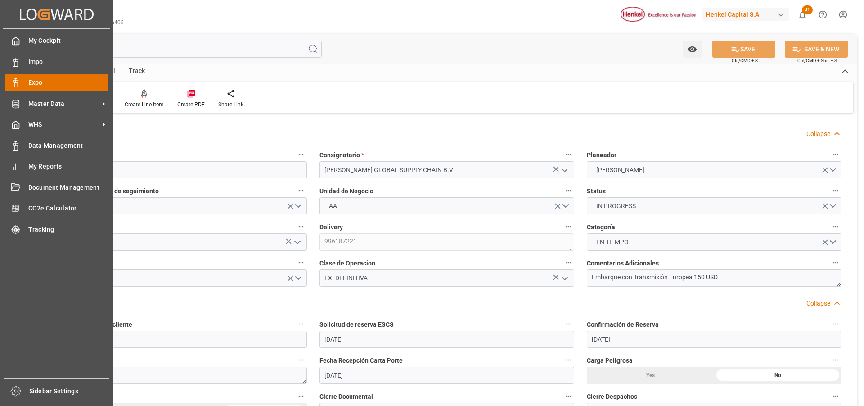
click at [22, 86] on div "Expo Expo" at bounding box center [57, 83] width 104 height 18
